Goal: Task Accomplishment & Management: Use online tool/utility

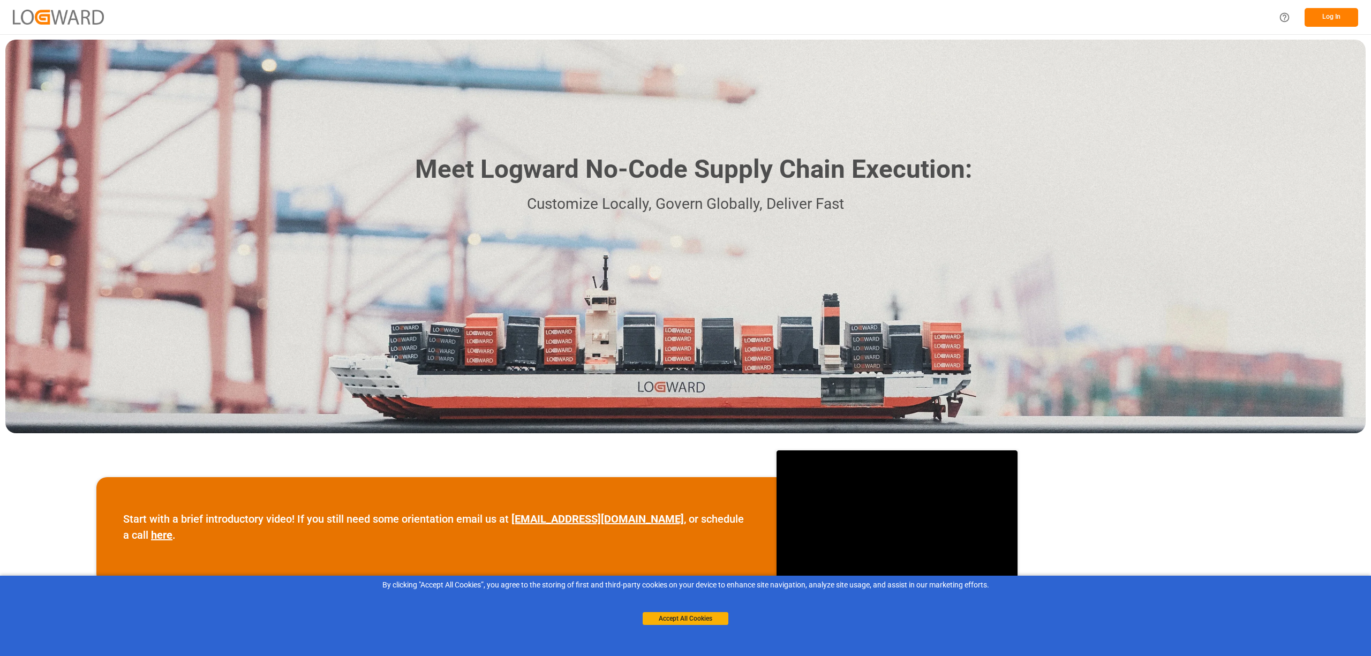
click at [1351, 18] on button "Log In" at bounding box center [1332, 17] width 54 height 19
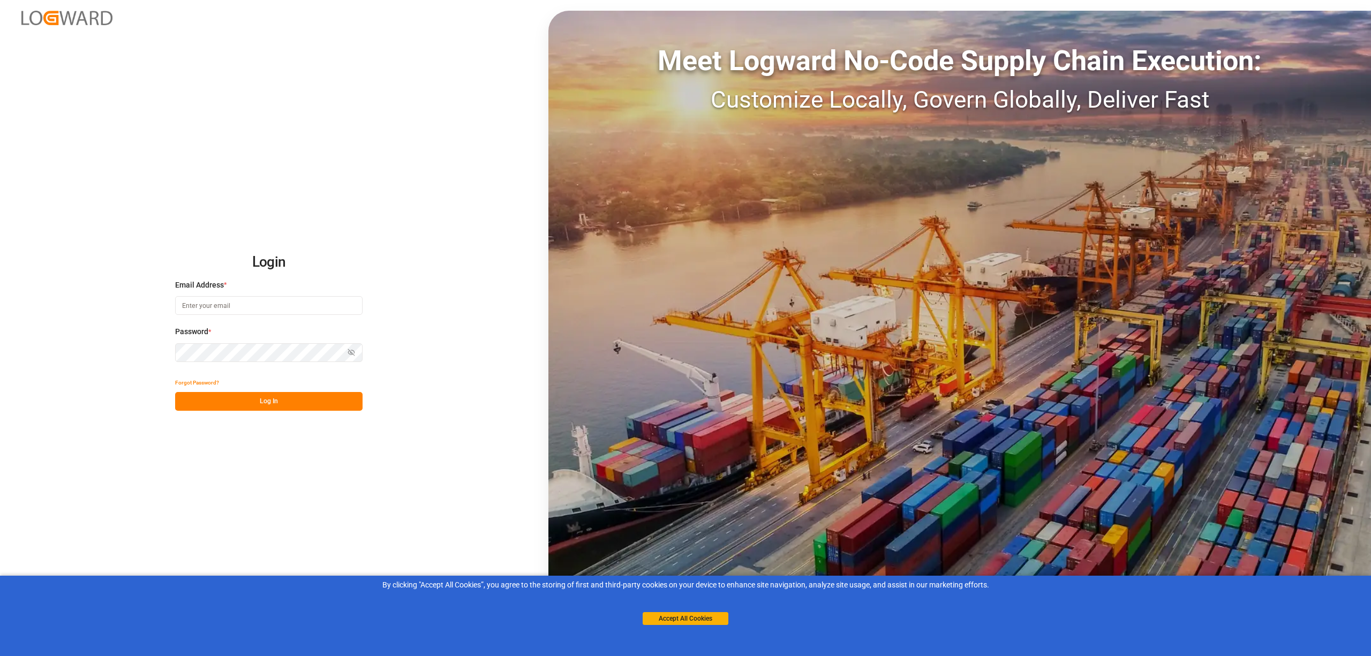
click at [199, 303] on input at bounding box center [268, 305] width 187 height 19
type input "[EMAIL_ADDRESS][DOMAIN_NAME]"
click at [264, 401] on button "Log In" at bounding box center [268, 401] width 187 height 19
click at [675, 620] on button "Accept All Cookies" at bounding box center [686, 618] width 86 height 13
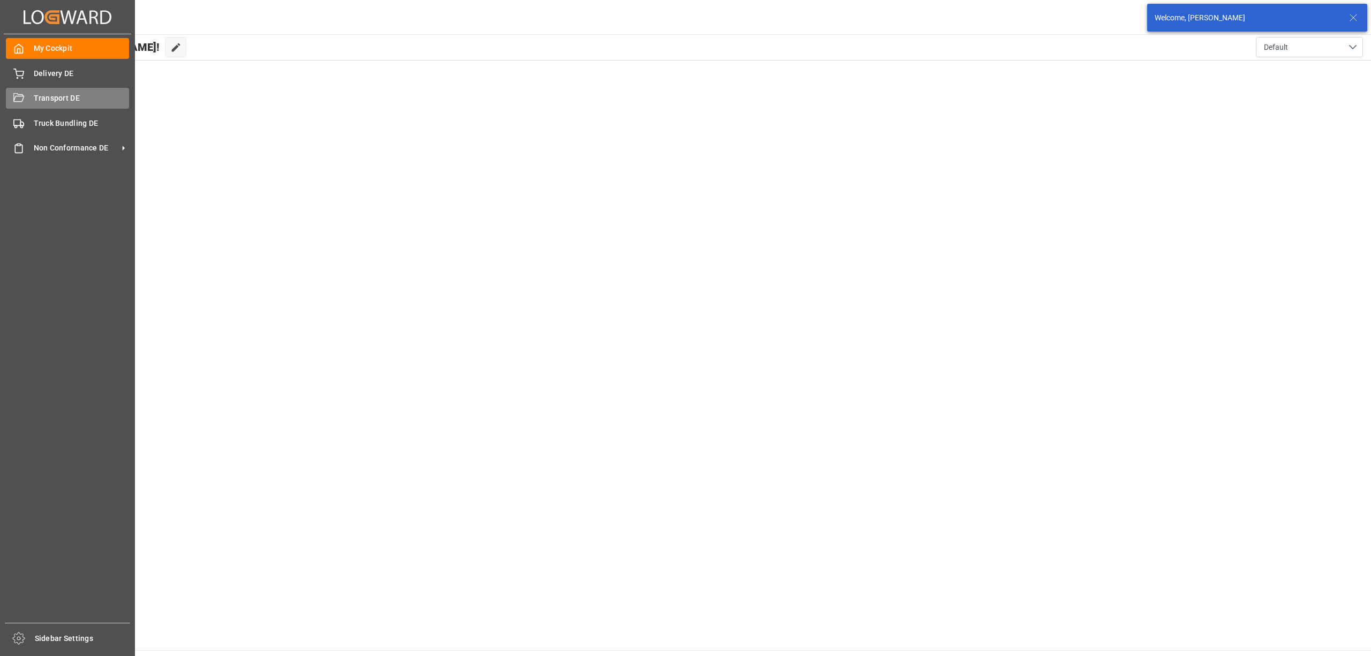
click at [46, 95] on span "Transport DE" at bounding box center [82, 98] width 96 height 11
